Goal: Information Seeking & Learning: Get advice/opinions

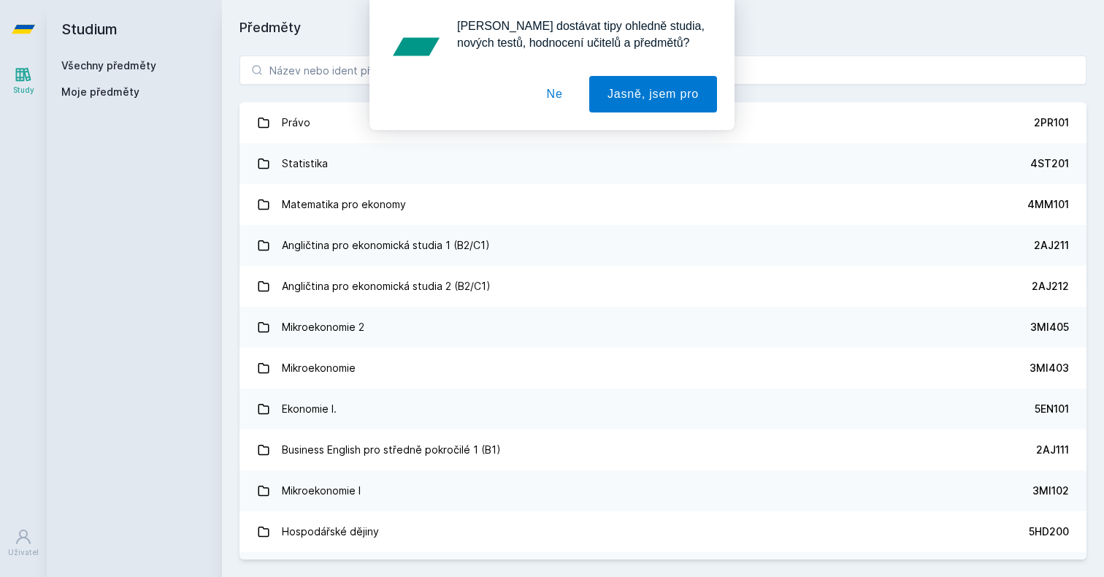
click at [552, 97] on button "Ne" at bounding box center [554, 94] width 53 height 36
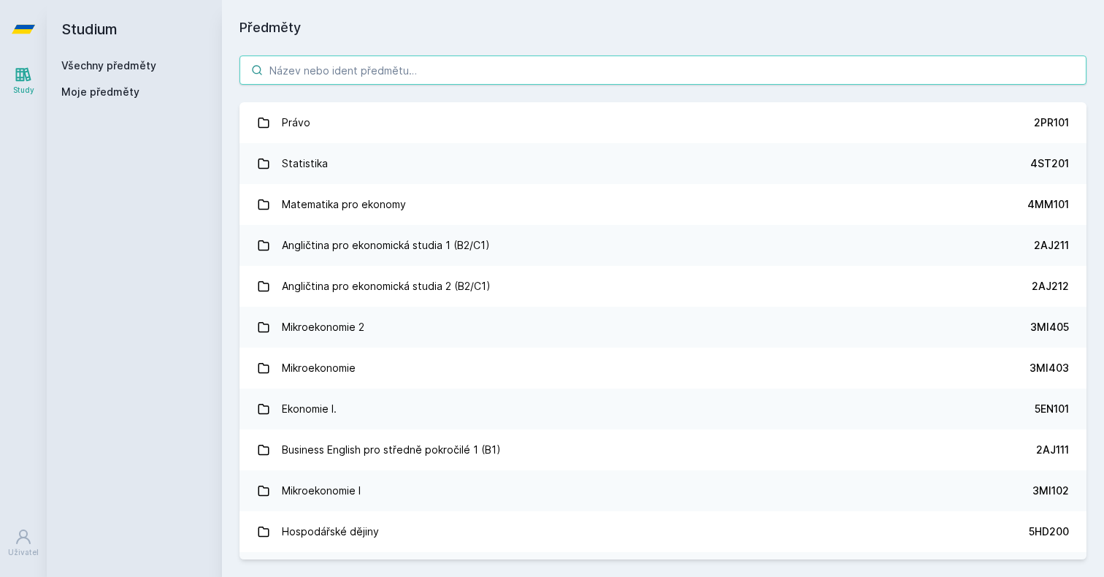
click at [461, 82] on input "search" at bounding box center [662, 69] width 847 height 29
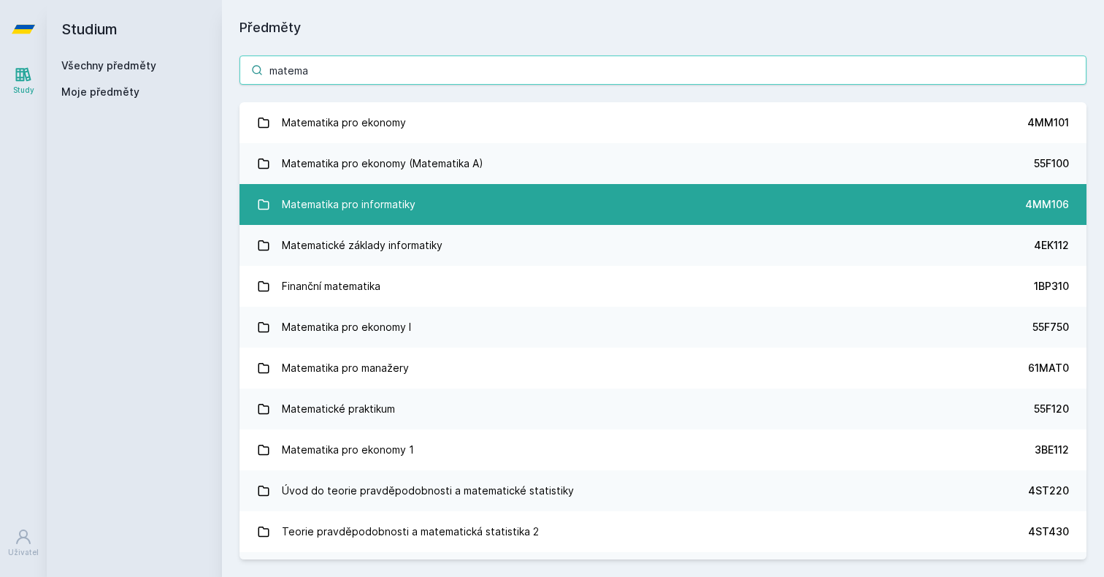
type input "matema"
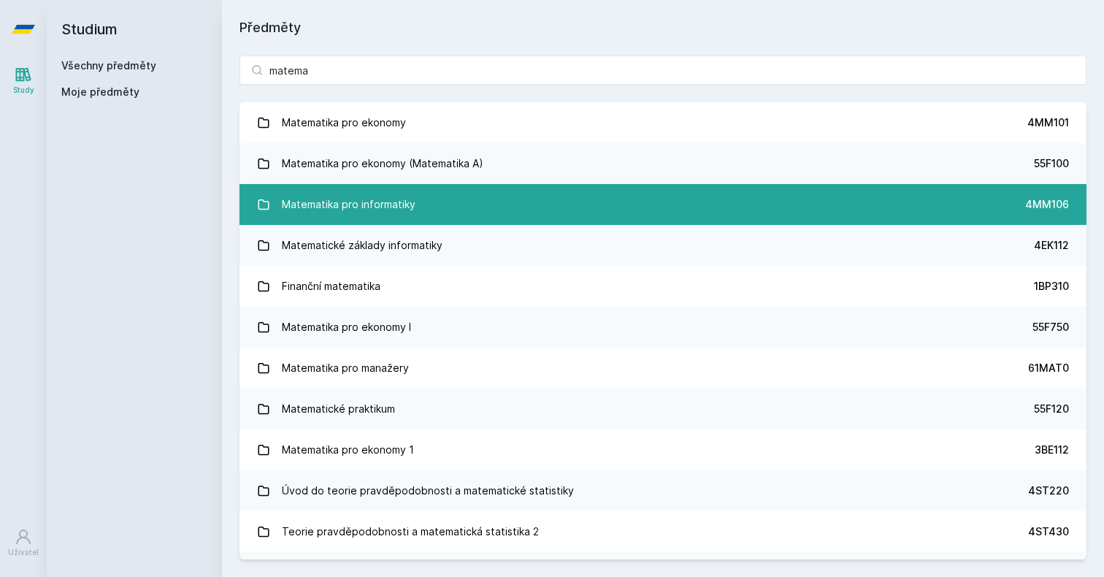
click at [386, 202] on div "Matematika pro informatiky" at bounding box center [349, 204] width 134 height 29
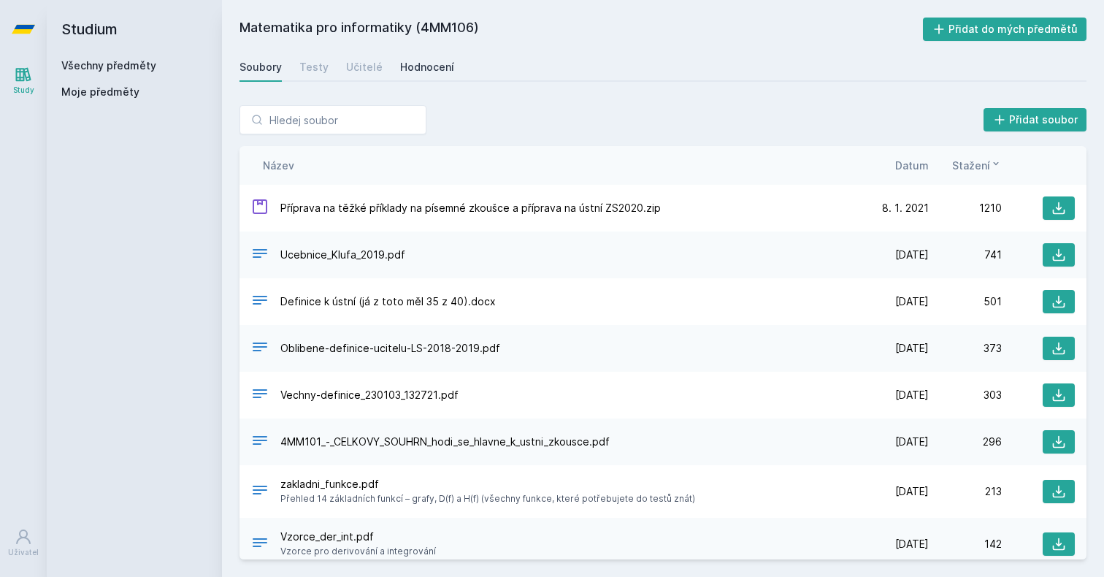
click at [404, 72] on div "Hodnocení" at bounding box center [427, 67] width 54 height 15
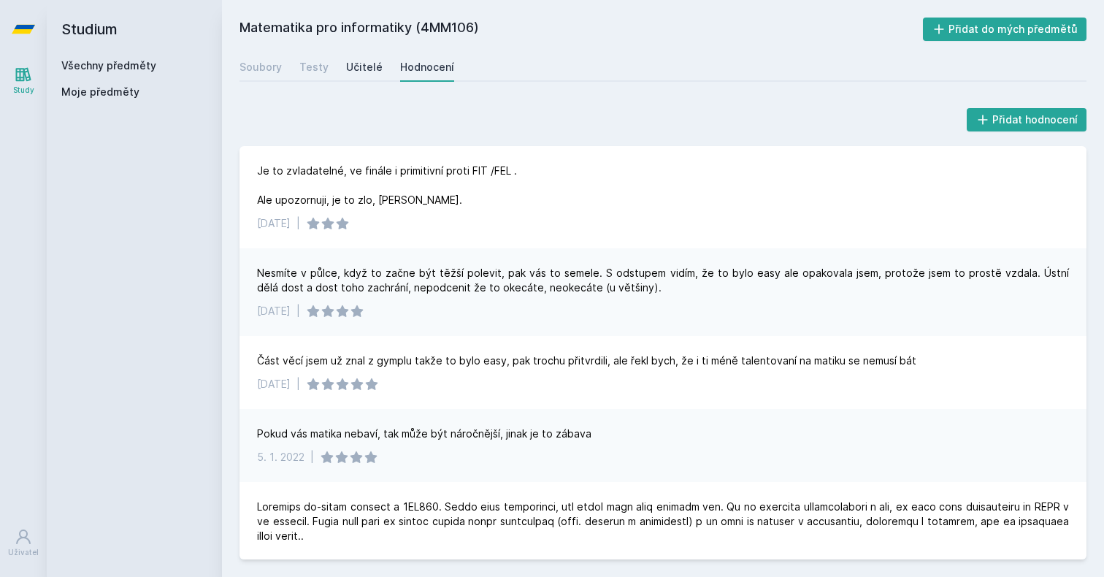
click at [346, 65] on div "Učitelé" at bounding box center [364, 67] width 36 height 15
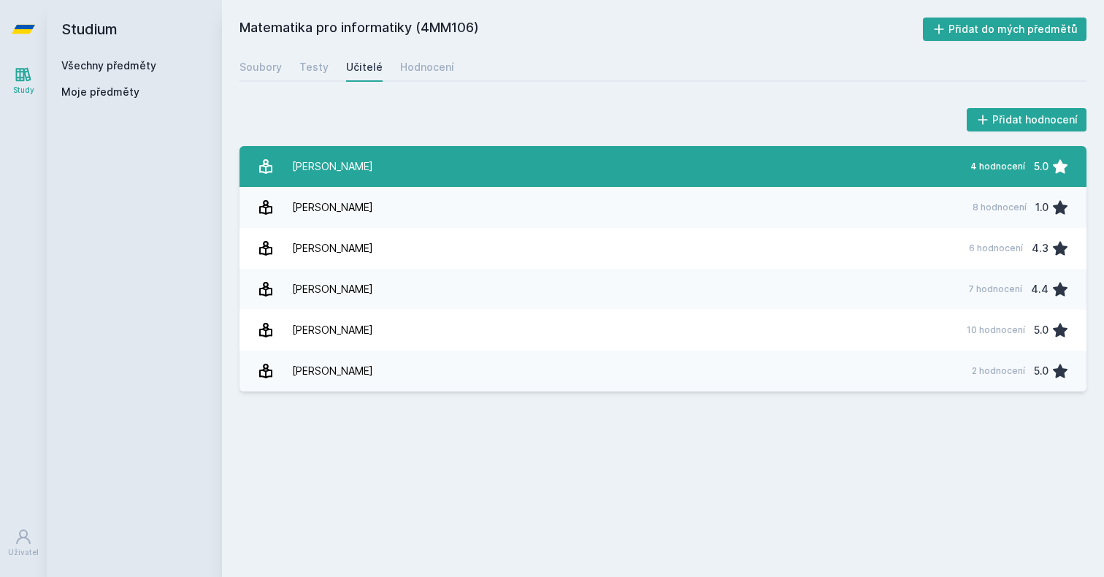
click at [320, 169] on div "Dotlačilová Petra" at bounding box center [332, 166] width 81 height 29
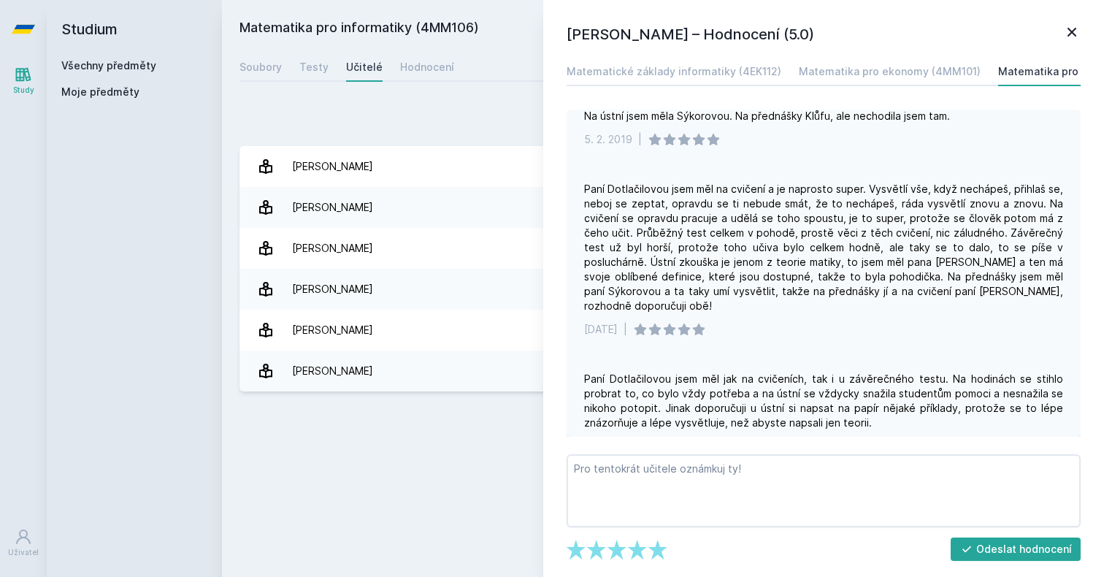
scroll to position [187, 0]
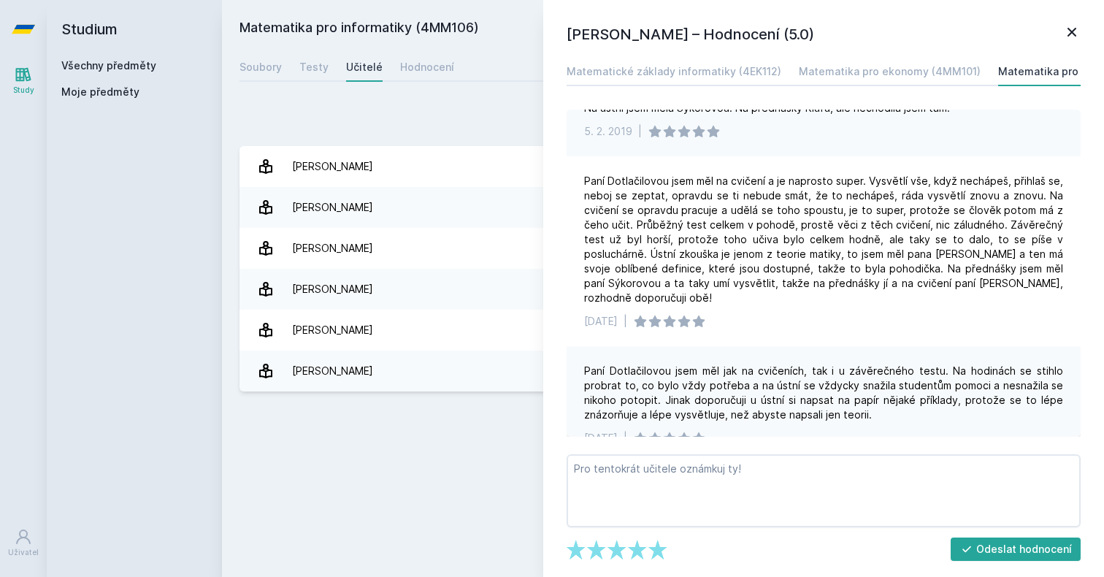
click at [1071, 26] on icon at bounding box center [1072, 32] width 18 height 18
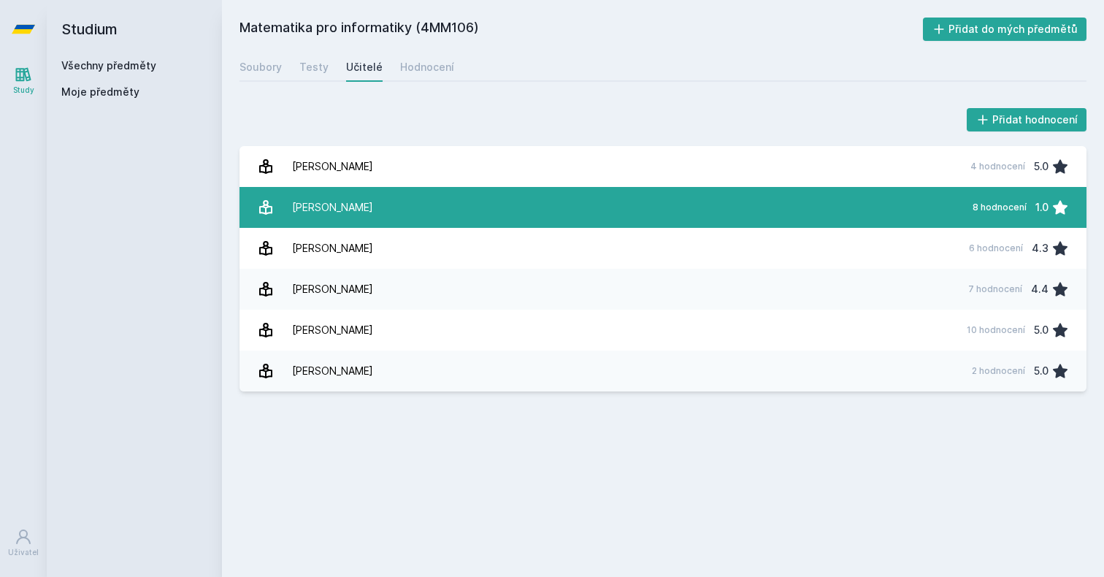
click at [637, 209] on link "Horský Richard 8 hodnocení 1.0" at bounding box center [662, 207] width 847 height 41
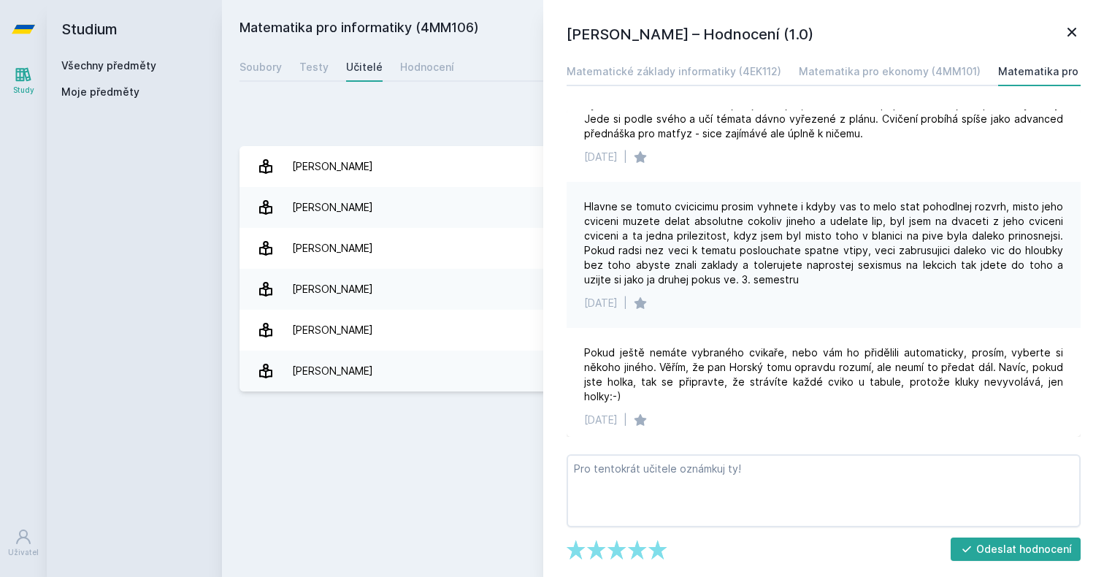
scroll to position [206, 0]
click at [1071, 32] on icon at bounding box center [1071, 32] width 9 height 9
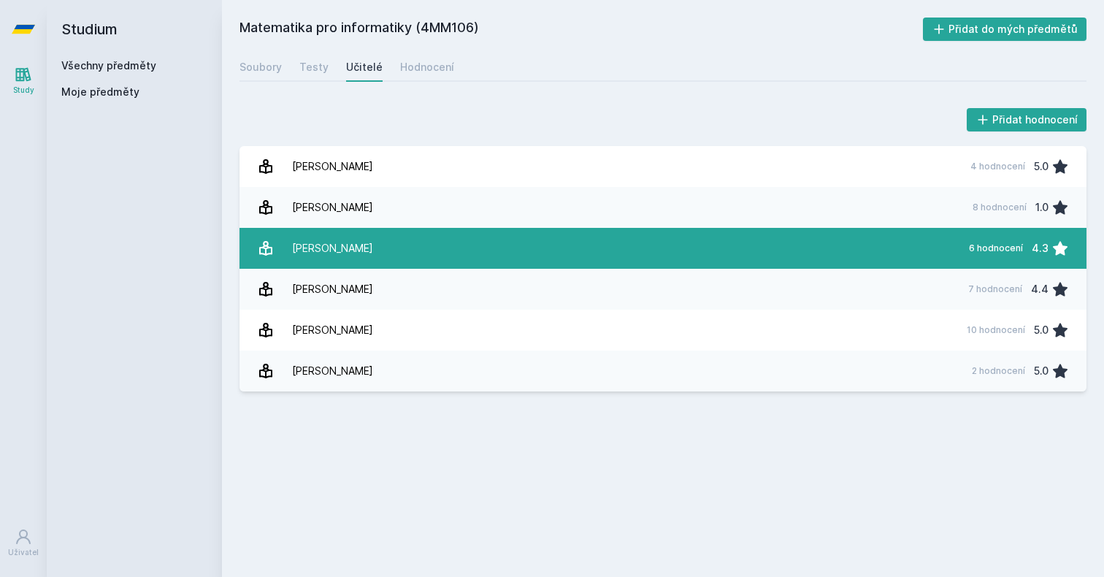
click at [497, 248] on link "Klůfa Jindřich 6 hodnocení 4.3" at bounding box center [662, 248] width 847 height 41
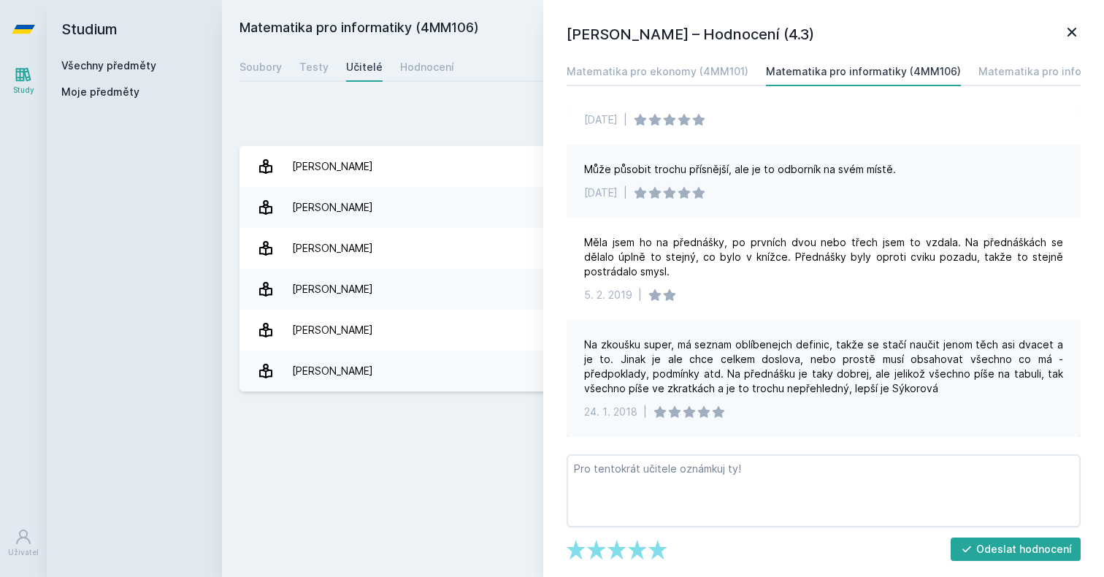
scroll to position [257, 0]
click at [1069, 31] on icon at bounding box center [1072, 32] width 18 height 18
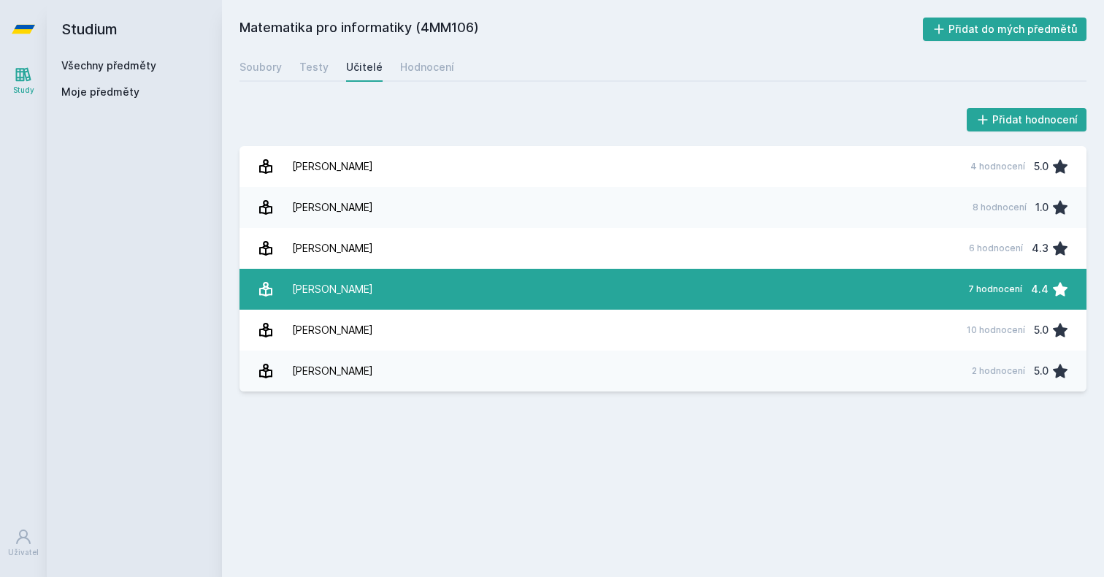
click at [670, 290] on link "Pasáčková Jana 7 hodnocení 4.4" at bounding box center [662, 289] width 847 height 41
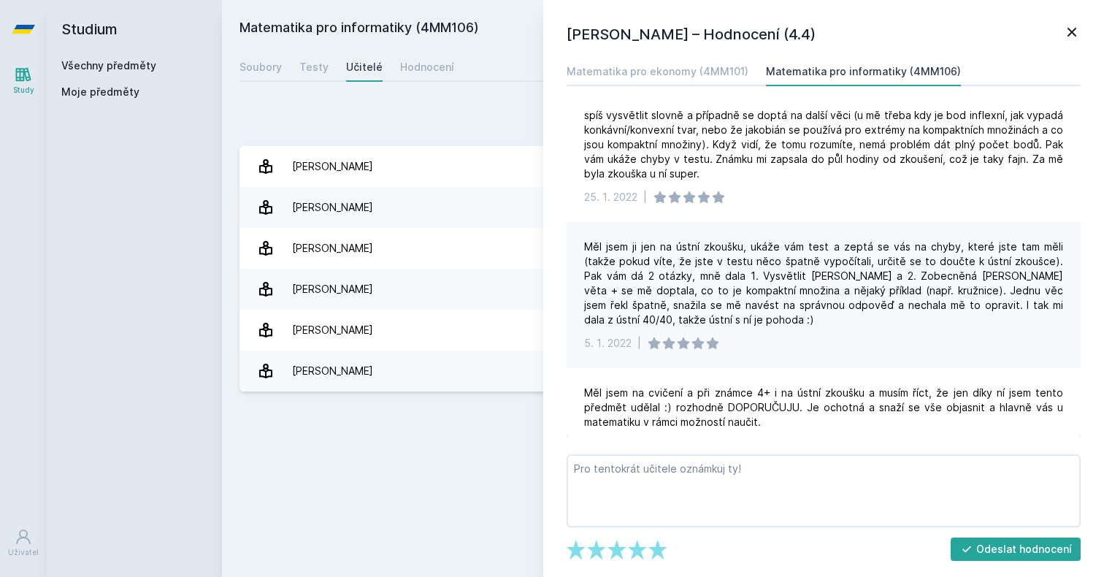
scroll to position [71, 0]
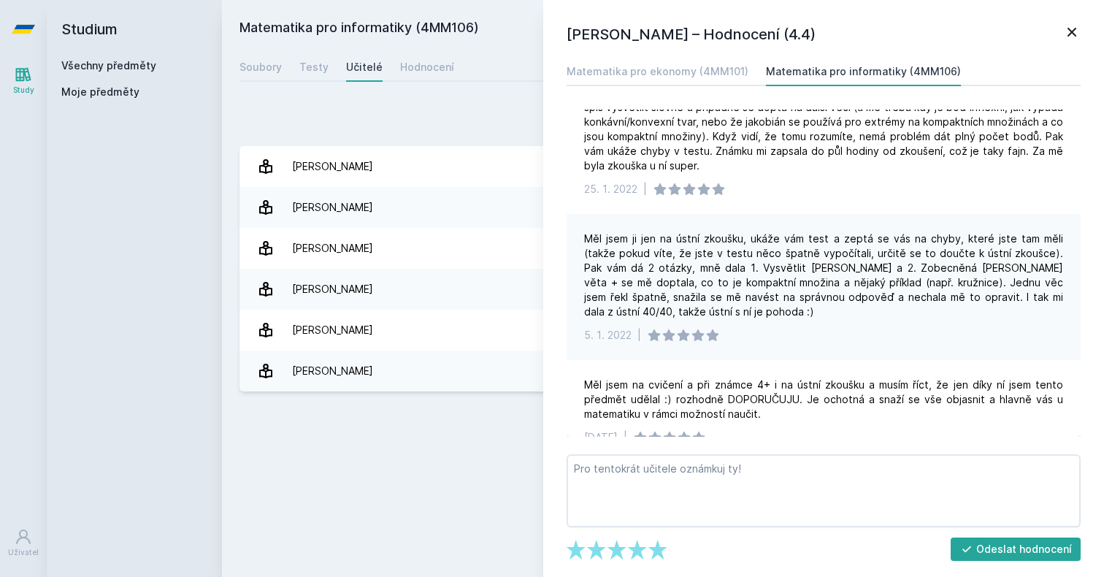
click at [1063, 35] on icon at bounding box center [1072, 32] width 18 height 18
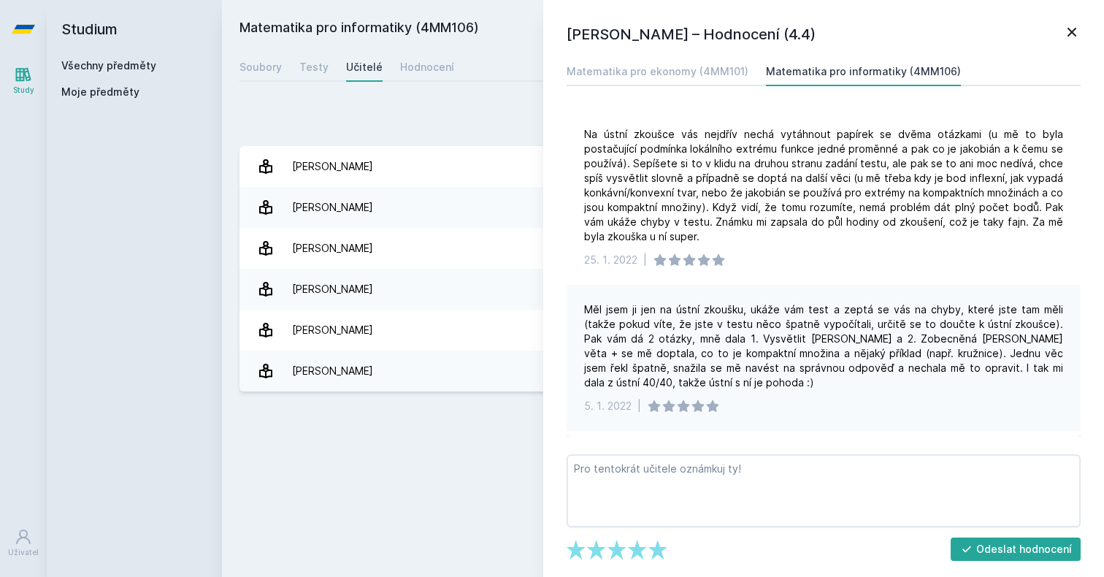
click at [128, 69] on link "Všechny předměty" at bounding box center [108, 65] width 95 height 12
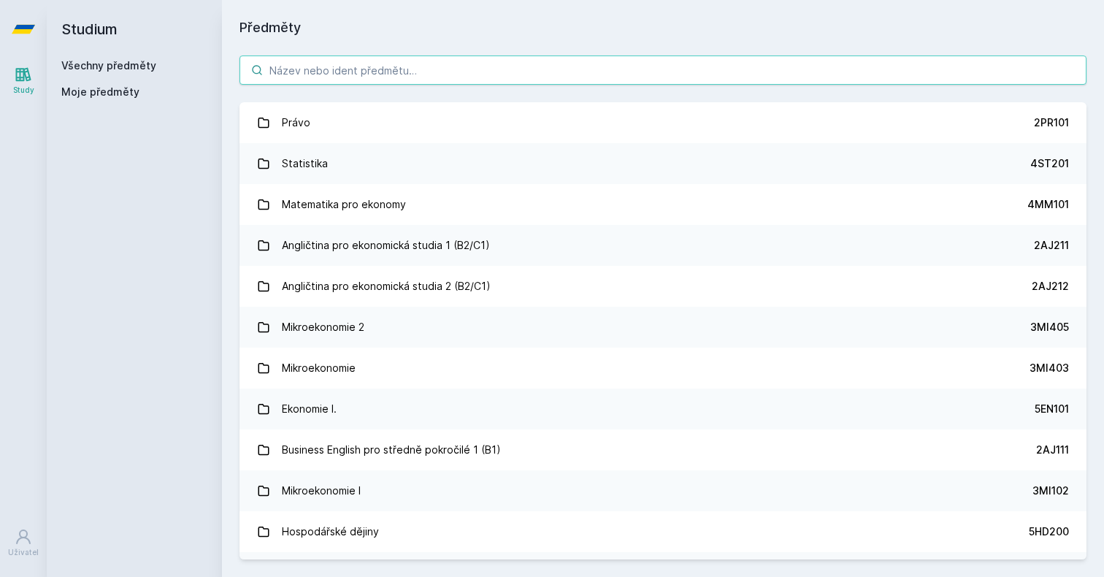
click at [289, 66] on input "search" at bounding box center [662, 69] width 847 height 29
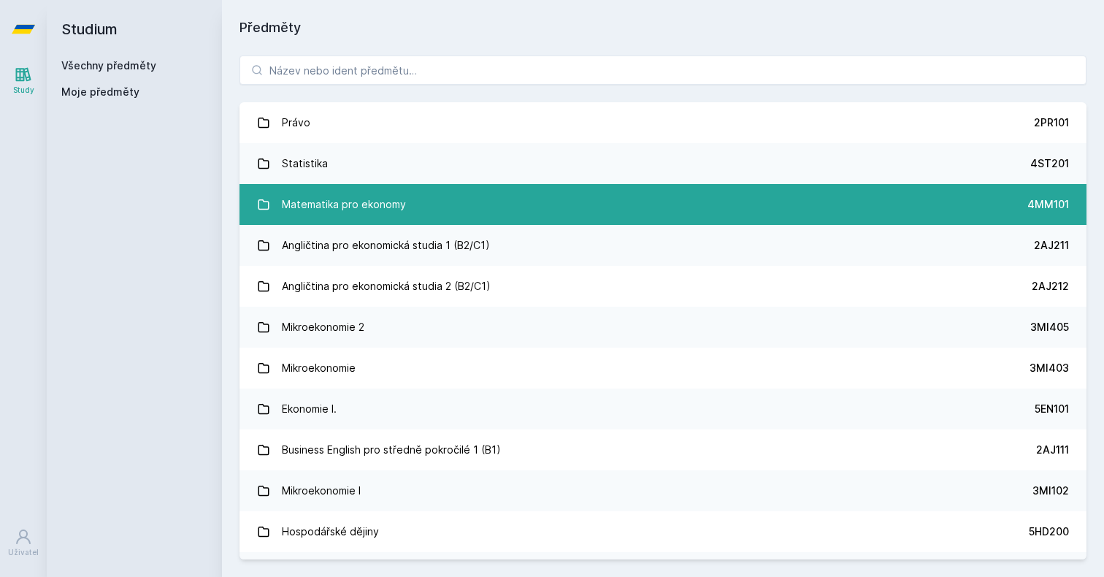
click at [331, 208] on div "Matematika pro ekonomy" at bounding box center [344, 204] width 124 height 29
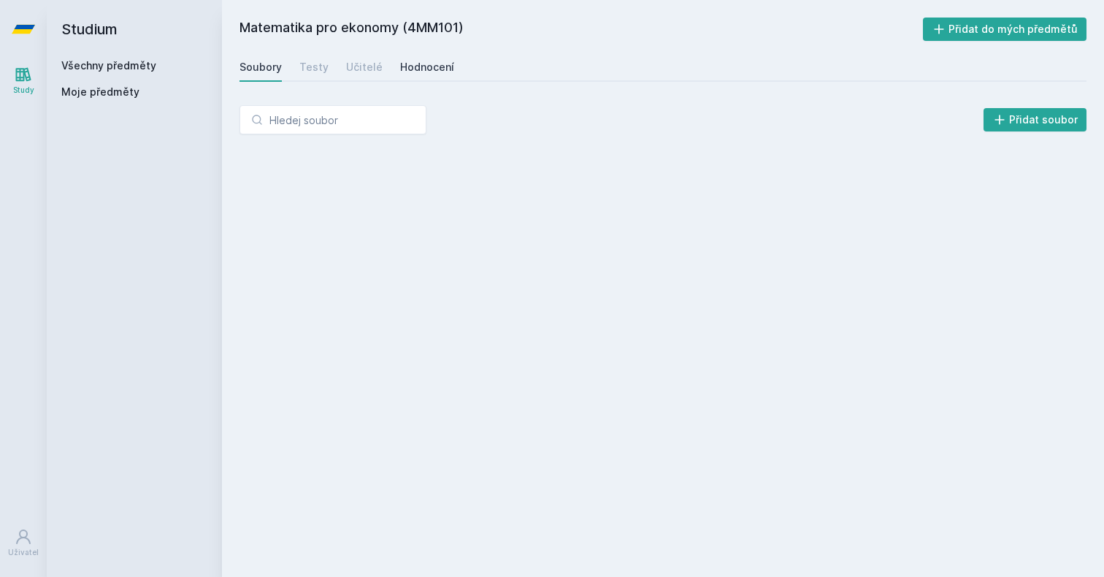
click at [401, 70] on div "Hodnocení" at bounding box center [427, 67] width 54 height 15
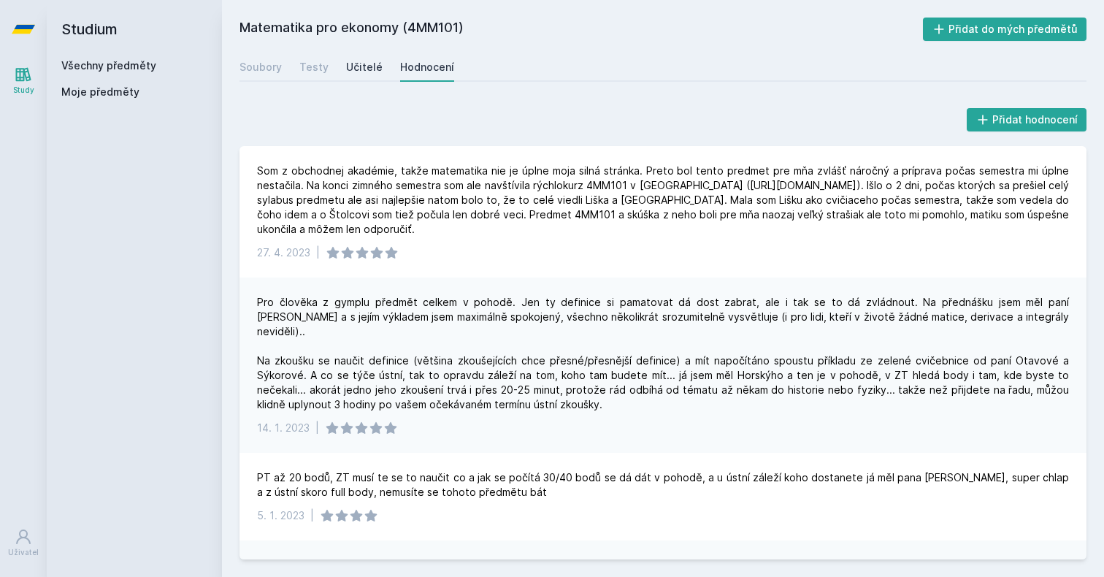
click at [362, 63] on div "Učitelé" at bounding box center [364, 67] width 36 height 15
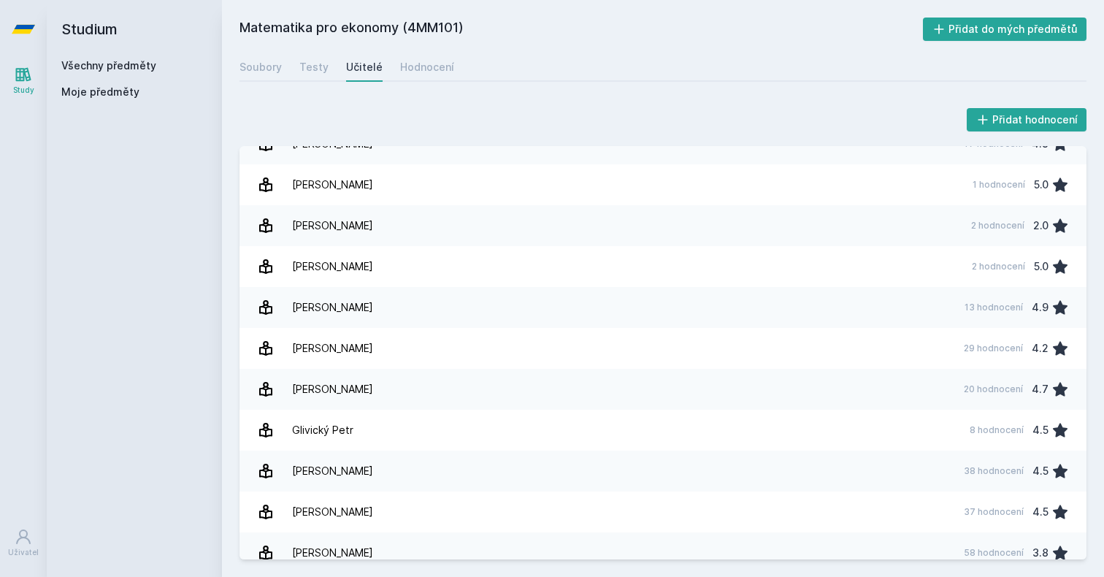
scroll to position [156, 0]
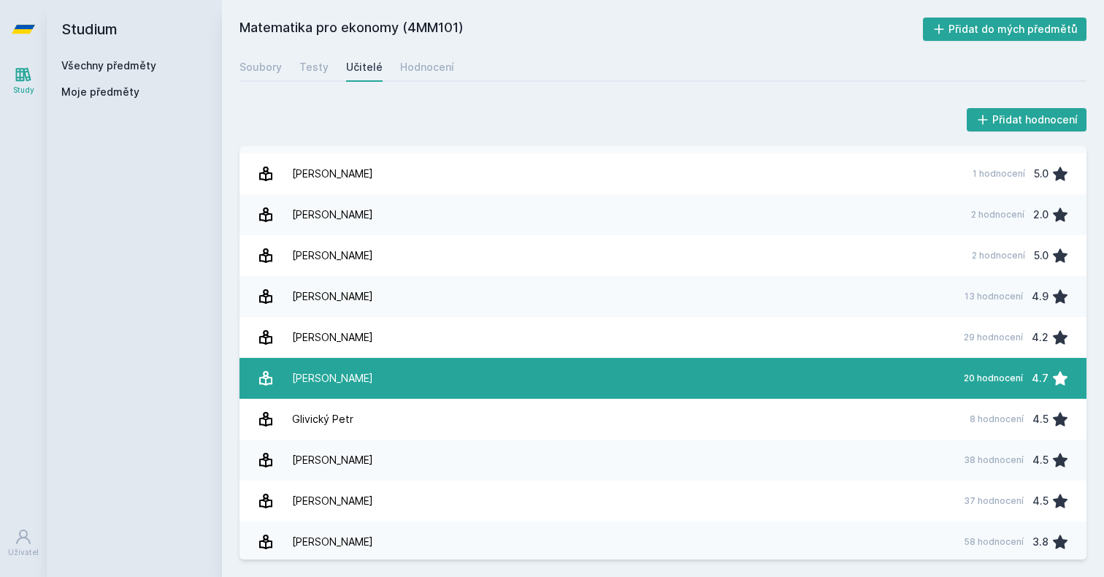
click at [323, 367] on div "Glivická Jana" at bounding box center [332, 377] width 81 height 29
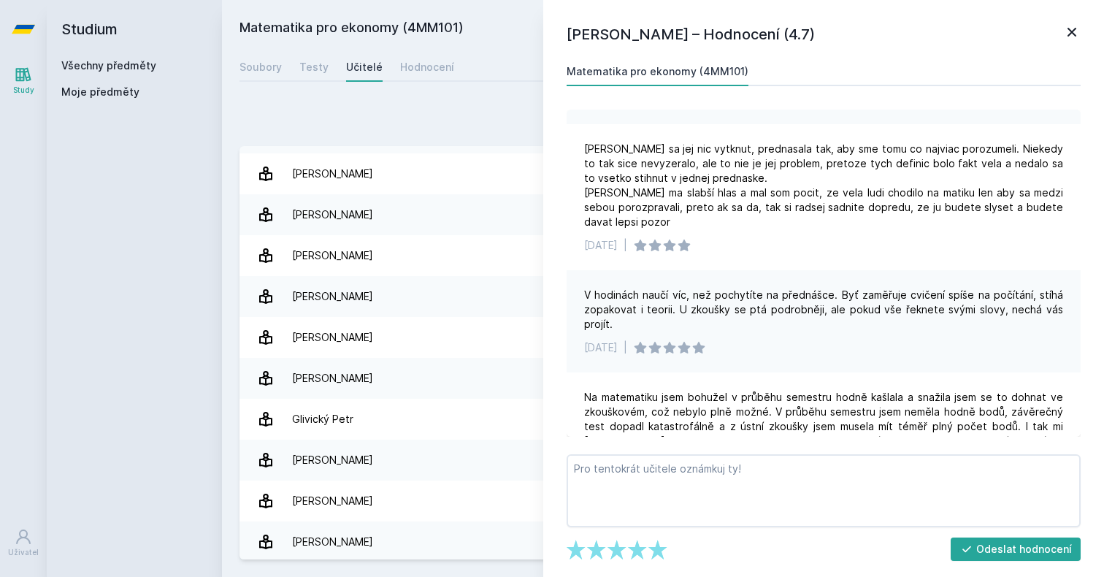
scroll to position [585, 0]
click at [1065, 32] on icon at bounding box center [1072, 32] width 18 height 18
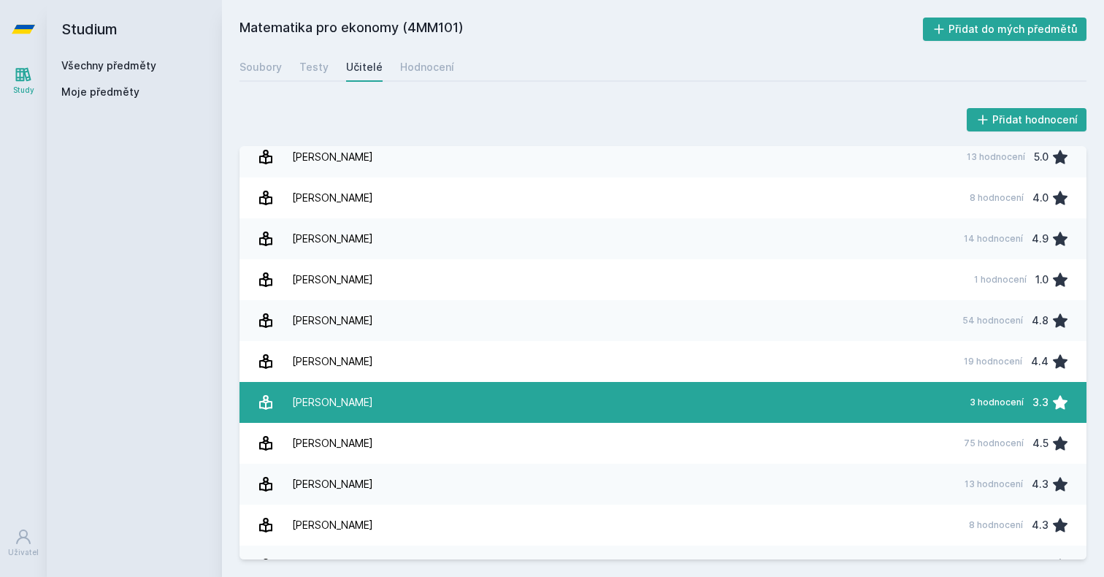
scroll to position [800, 0]
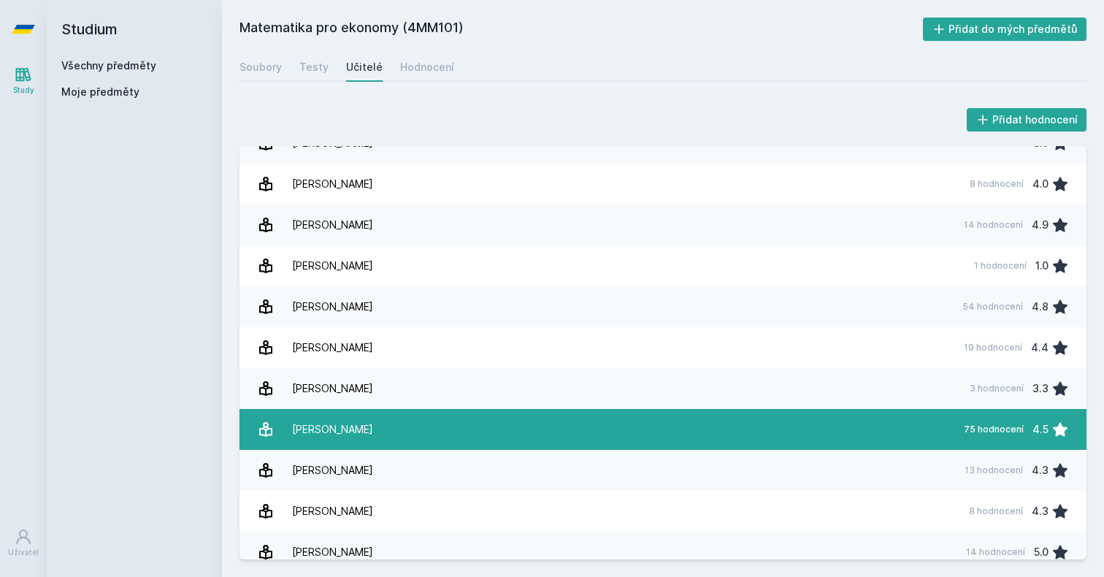
click at [526, 430] on link "Otavová Miroslava 75 hodnocení 4.5" at bounding box center [662, 429] width 847 height 41
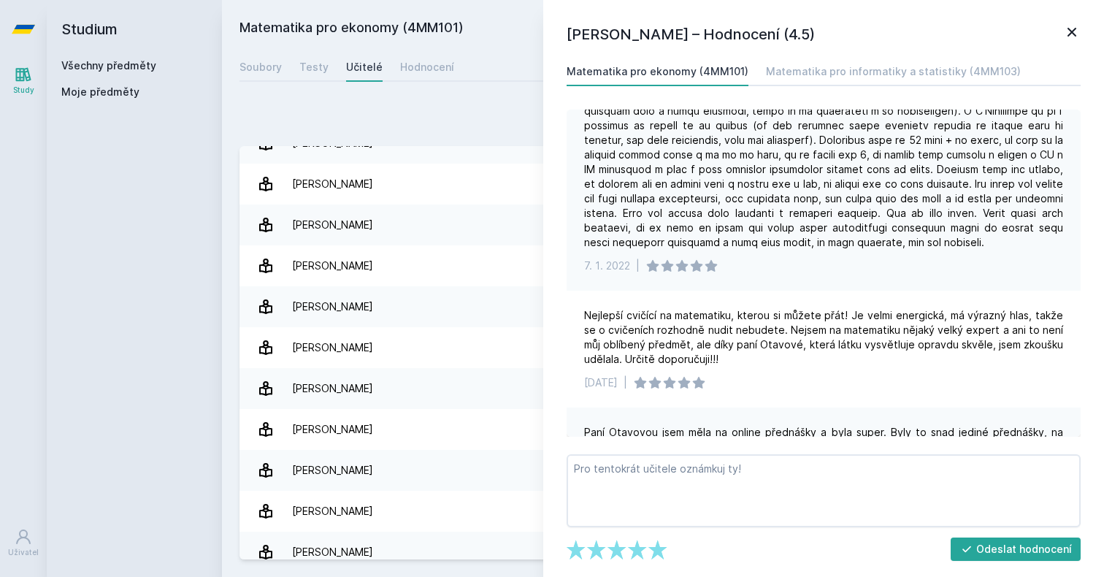
scroll to position [758, 0]
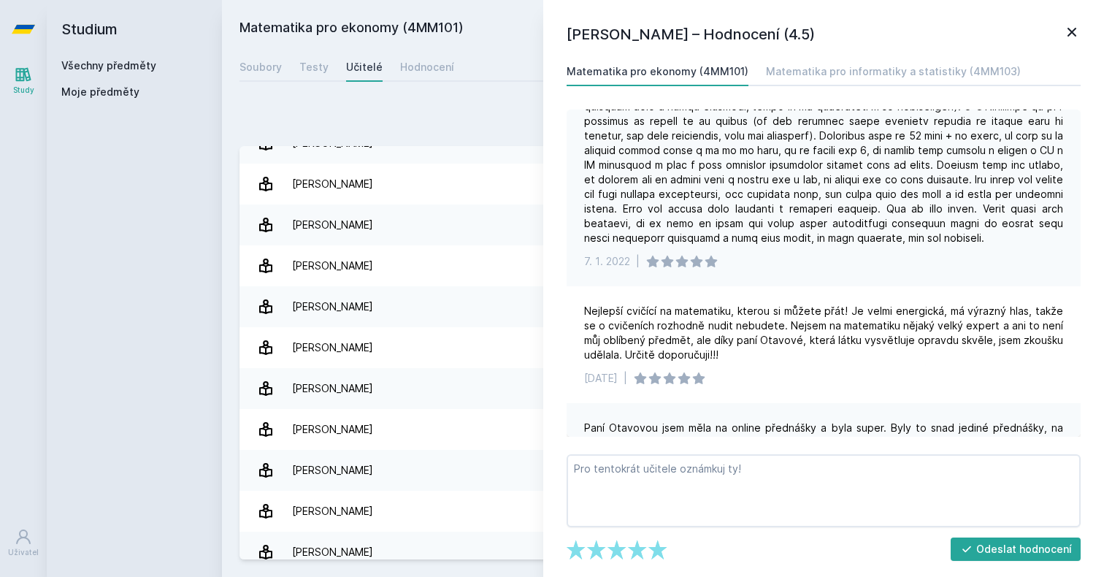
click at [1069, 29] on icon at bounding box center [1071, 32] width 9 height 9
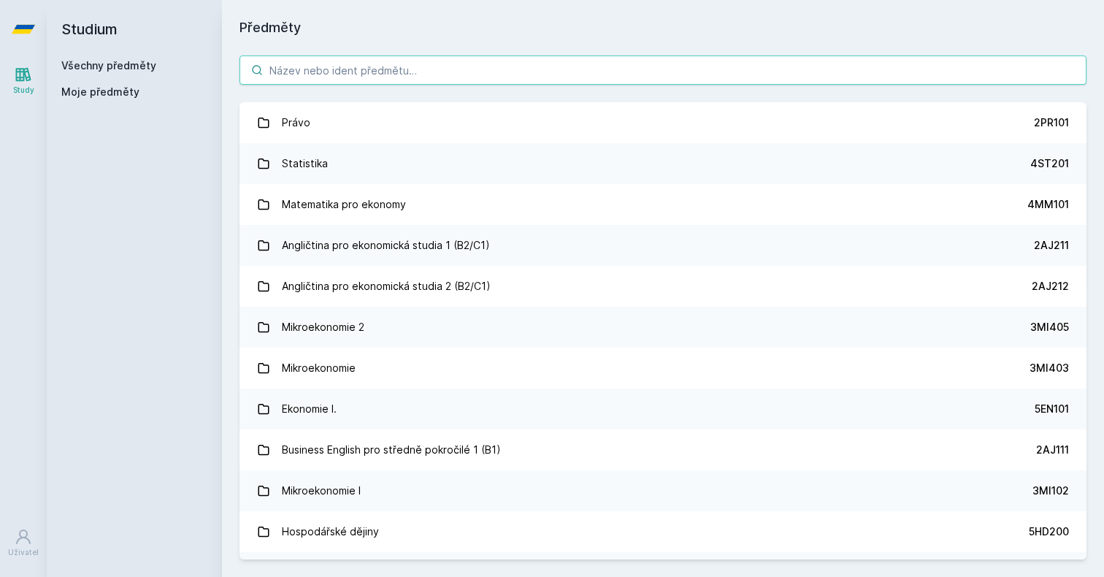
click at [334, 63] on input "search" at bounding box center [662, 69] width 847 height 29
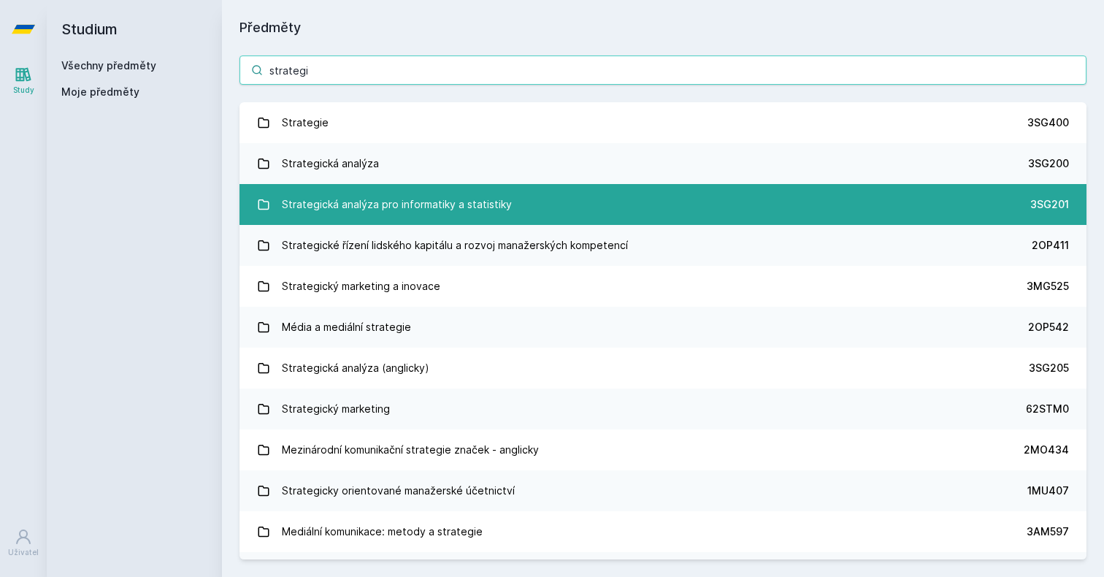
type input "strategi"
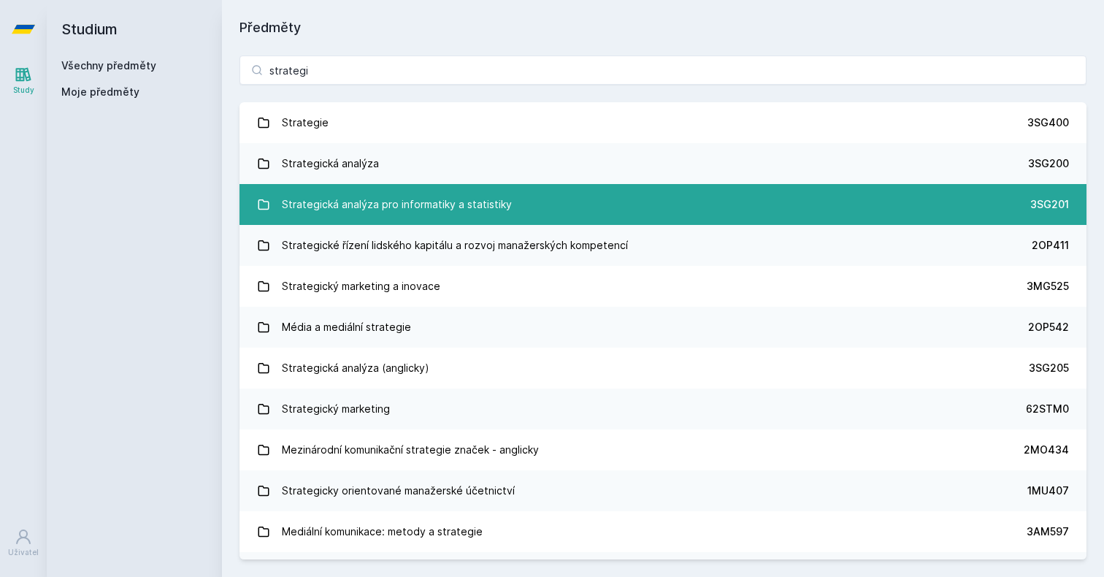
click at [332, 198] on div "Strategická analýza pro informatiky a statistiky" at bounding box center [397, 204] width 230 height 29
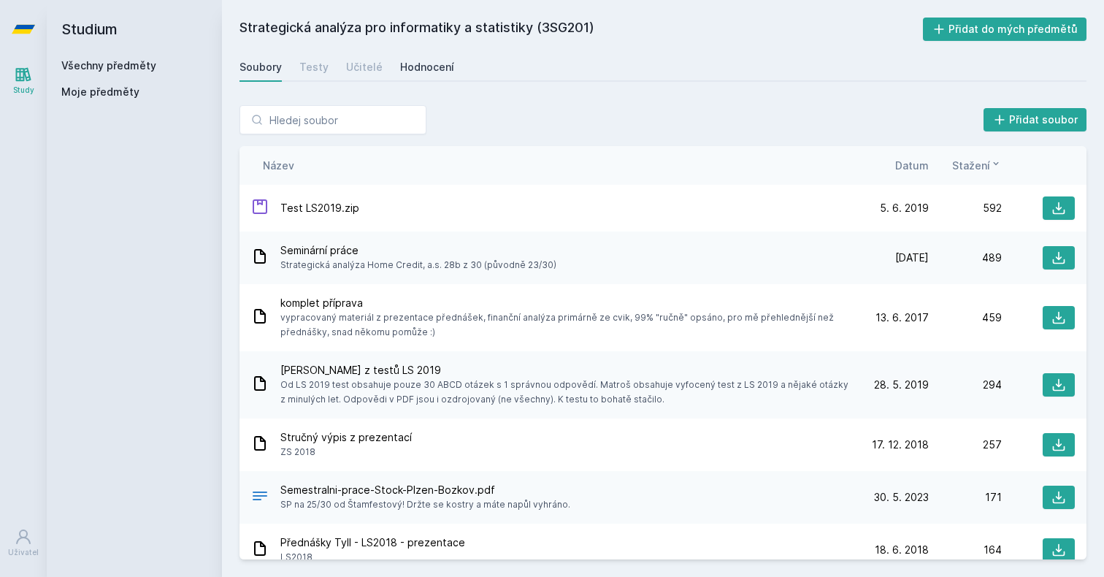
click at [422, 67] on div "Hodnocení" at bounding box center [427, 67] width 54 height 15
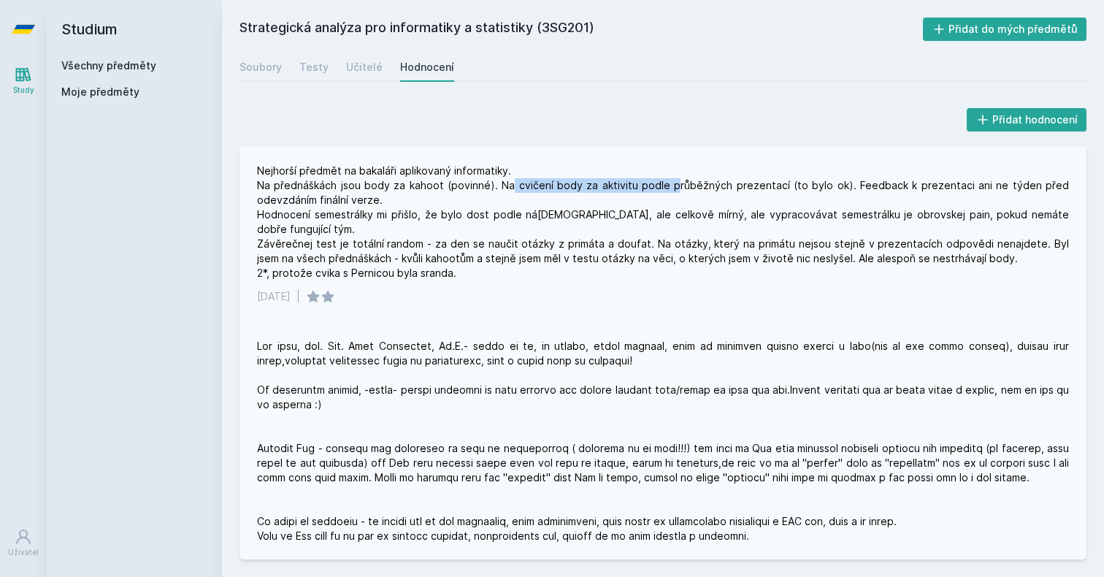
drag, startPoint x: 520, startPoint y: 185, endPoint x: 677, endPoint y: 188, distance: 157.7
click at [677, 188] on div "Nejhorší předmět na bakaláři aplikovaný informatiky. Na přednáškách jsou body z…" at bounding box center [663, 221] width 812 height 117
drag, startPoint x: 858, startPoint y: 181, endPoint x: 997, endPoint y: 189, distance: 139.6
click at [997, 189] on div "Nejhorší předmět na bakaláři aplikovaný informatiky. Na přednáškách jsou body z…" at bounding box center [663, 221] width 812 height 117
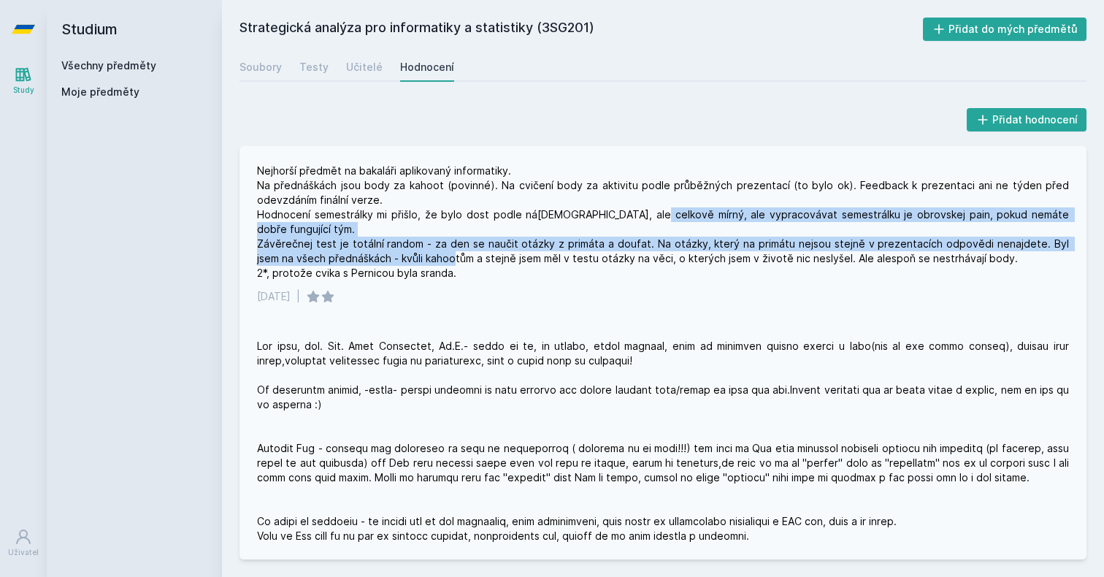
drag, startPoint x: 495, startPoint y: 237, endPoint x: 638, endPoint y: 217, distance: 144.5
click at [638, 217] on div "Nejhorší předmět na bakaláři aplikovaný informatiky. Na přednáškách jsou body z…" at bounding box center [663, 221] width 812 height 117
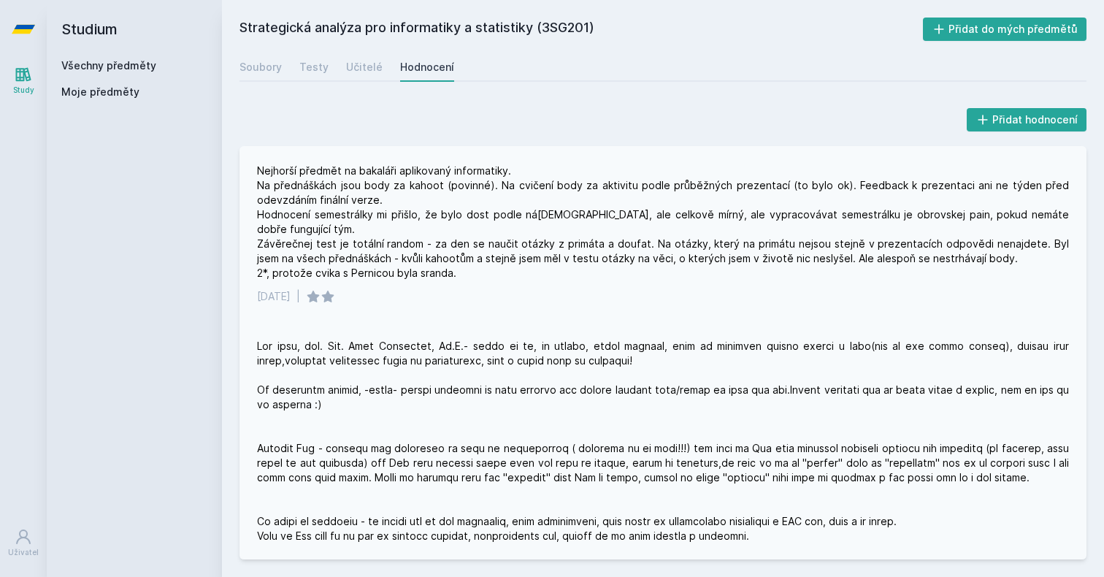
click at [625, 255] on div "Nejhorší předmět na bakaláři aplikovaný informatiky. Na přednáškách jsou body z…" at bounding box center [663, 221] width 812 height 117
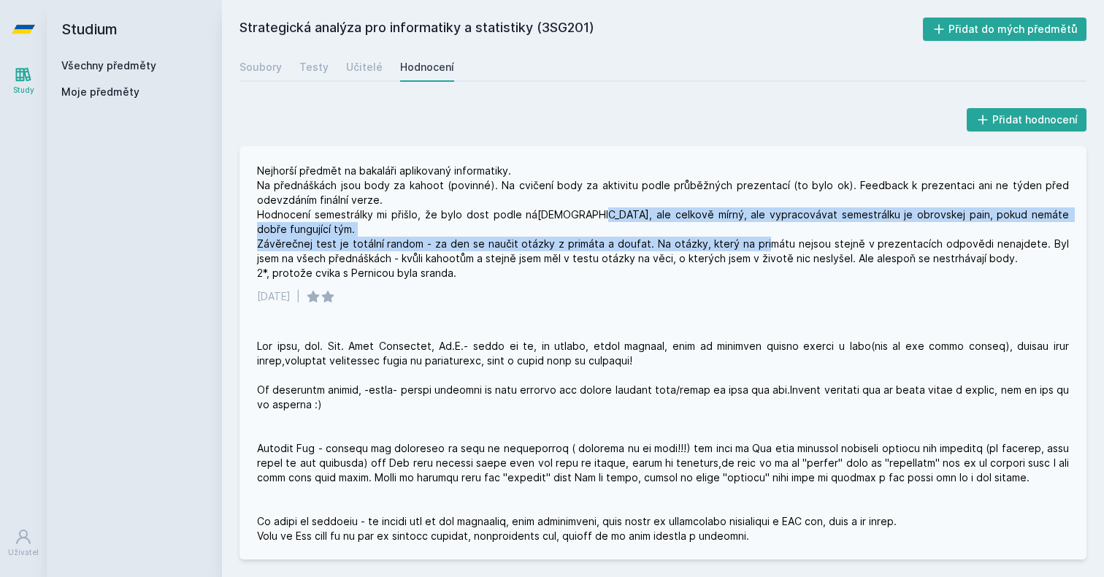
drag, startPoint x: 572, startPoint y: 216, endPoint x: 821, endPoint y: 229, distance: 249.2
click at [821, 229] on div "Nejhorší předmět na bakaláři aplikovaný informatiky. Na přednáškách jsou body z…" at bounding box center [663, 221] width 812 height 117
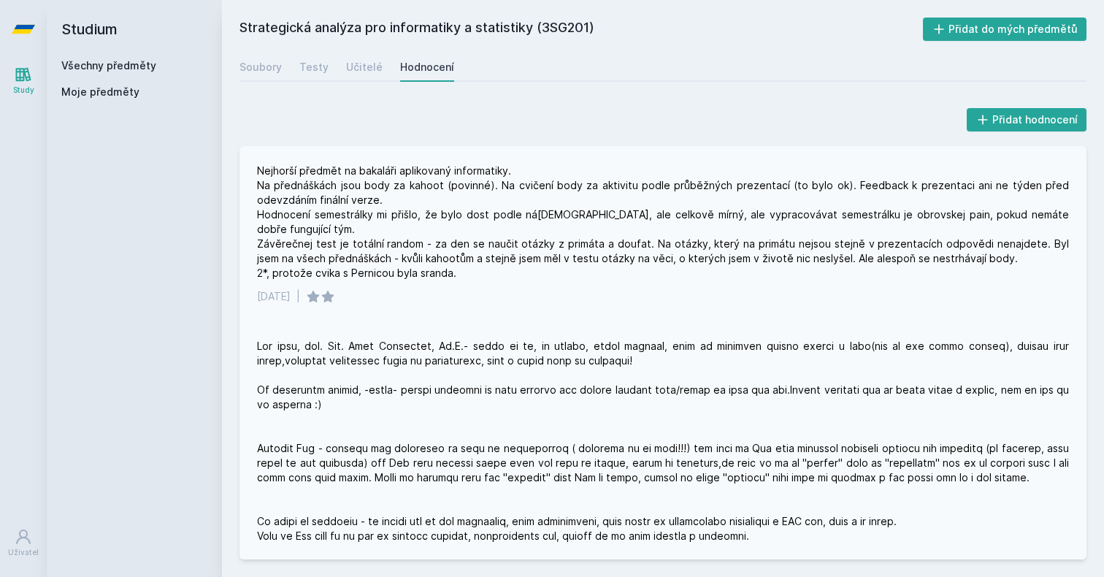
click at [821, 260] on div "Nejhorší předmět na bakaláři aplikovaný informatiky. Na přednáškách jsou body z…" at bounding box center [663, 221] width 812 height 117
